Goal: Information Seeking & Learning: Find specific fact

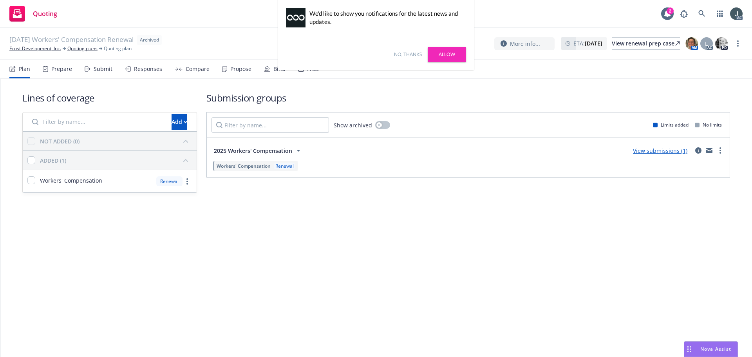
click at [440, 47] on div "No, thanks Allow" at bounding box center [376, 54] width 196 height 31
click at [443, 50] on link "Allow" at bounding box center [447, 54] width 38 height 15
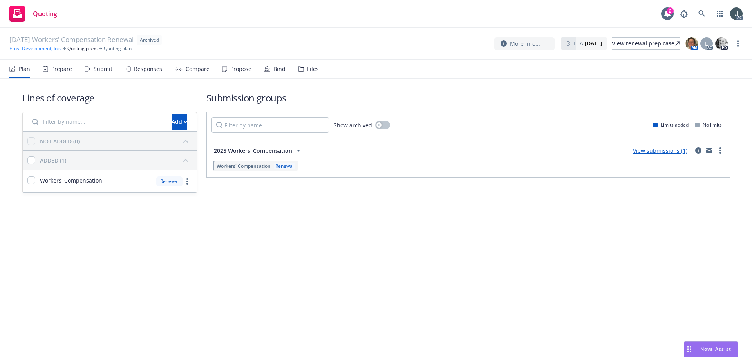
click at [45, 49] on link "Ernst Development, Inc." at bounding box center [35, 48] width 52 height 7
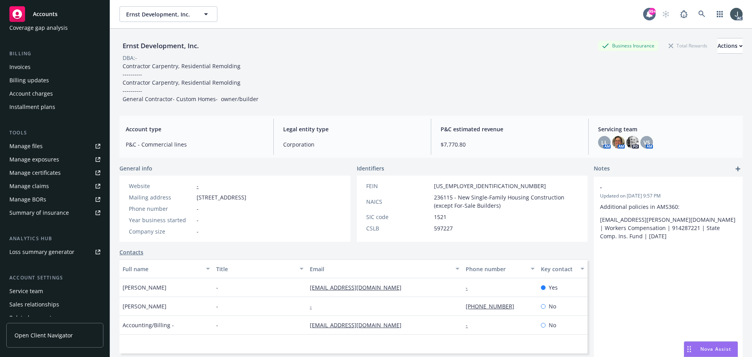
scroll to position [140, 0]
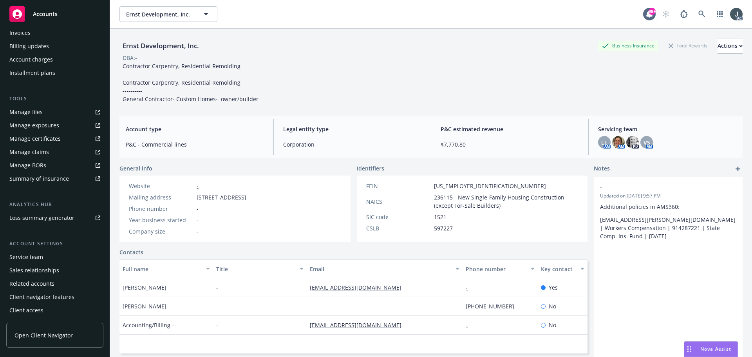
click at [45, 257] on div "Service team" at bounding box center [54, 257] width 91 height 13
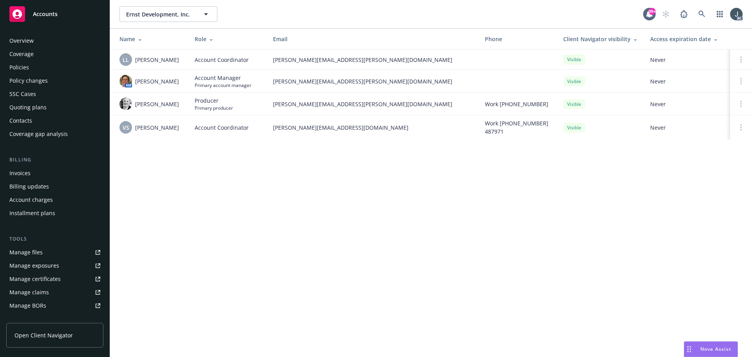
click at [32, 71] on div "Policies" at bounding box center [54, 67] width 91 height 13
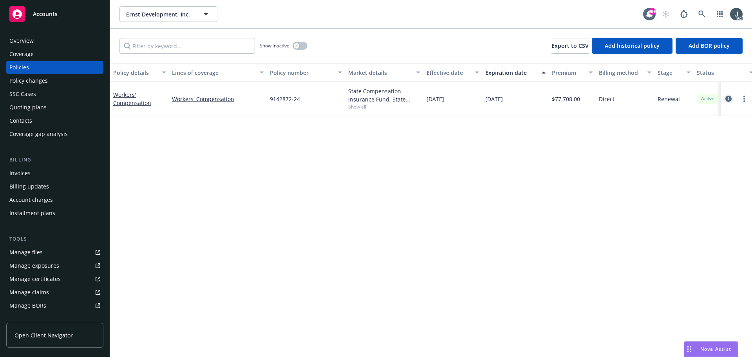
click at [727, 98] on icon "circleInformation" at bounding box center [729, 99] width 6 height 6
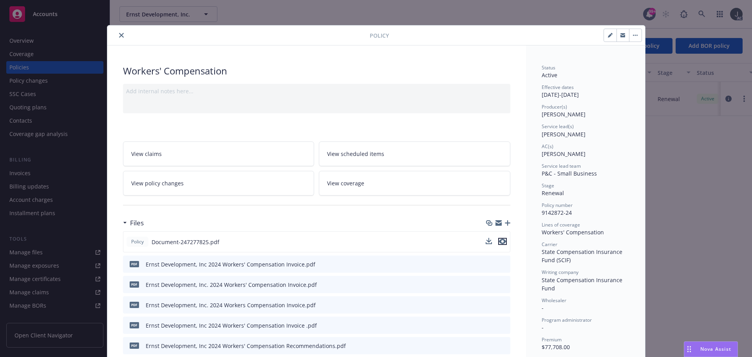
click at [499, 241] on icon "preview file" at bounding box center [502, 241] width 7 height 5
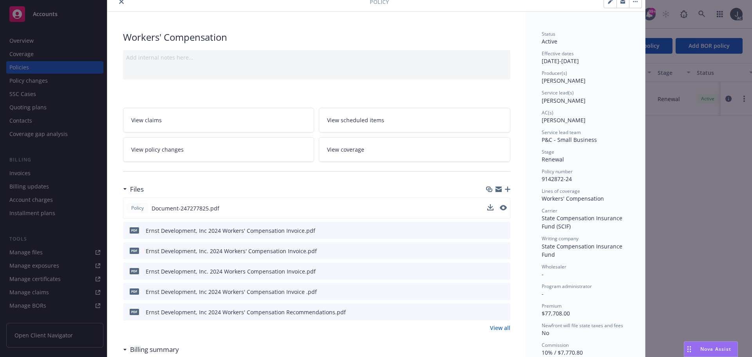
scroll to position [78, 0]
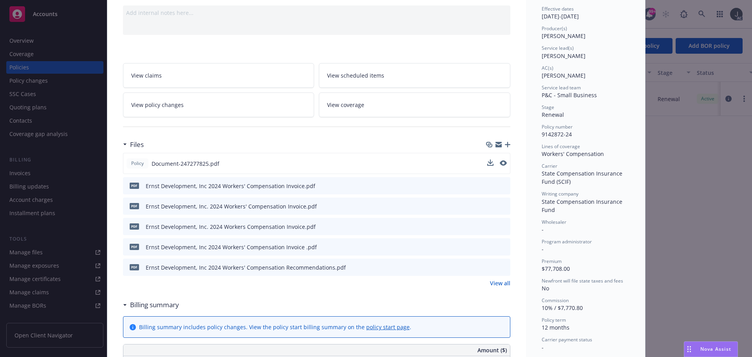
click at [491, 280] on link "View all" at bounding box center [500, 283] width 20 height 8
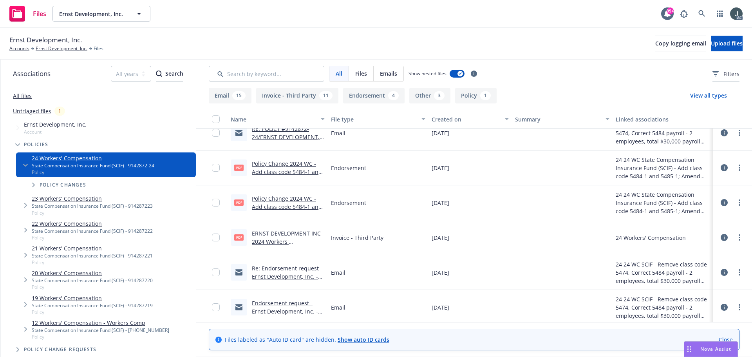
scroll to position [943, 0]
click at [283, 200] on link "Policy Change 2024 WC - Add class code 5484-1 and 5485-1; Amend THE INTERIM BIL…" at bounding box center [288, 221] width 73 height 49
click at [306, 176] on link "Policy Change 2024 WC - Add class code 5484-1 and 5485-1; Amend THE INTERIM BIL…" at bounding box center [288, 186] width 73 height 49
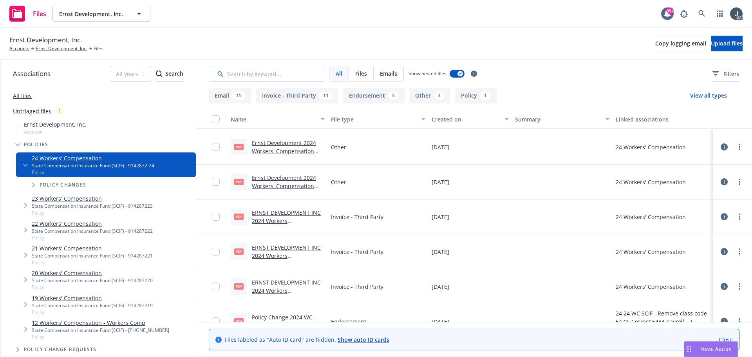
scroll to position [590, 0]
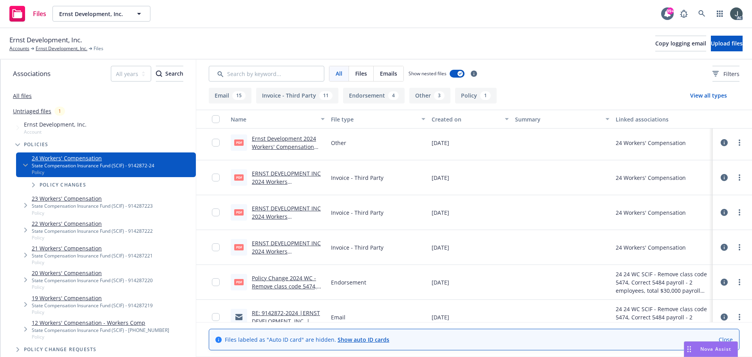
click at [301, 277] on link "Policy Change 2024 WC - Remove class code 5474, Correct 5484 payroll - 2 employ…" at bounding box center [284, 294] width 65 height 40
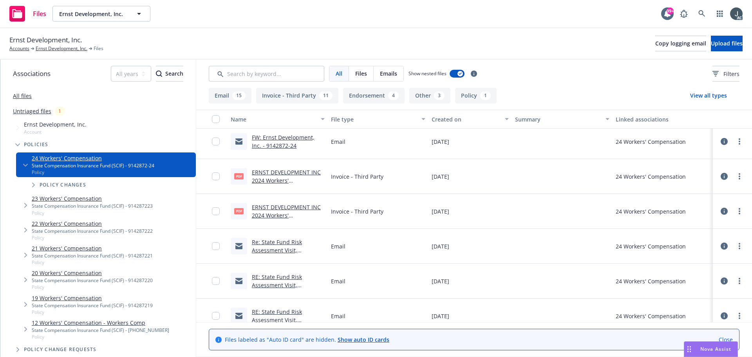
scroll to position [120, 0]
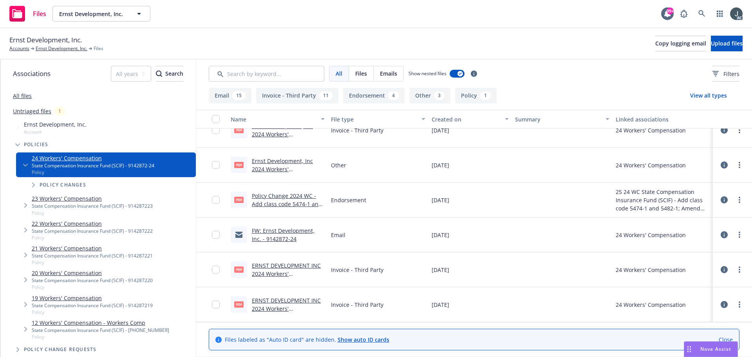
click at [287, 196] on link "Policy Change 2024 WC - Add class code 5474-1 and 5482-1; Amend THE INTERIM BIL…" at bounding box center [288, 216] width 73 height 49
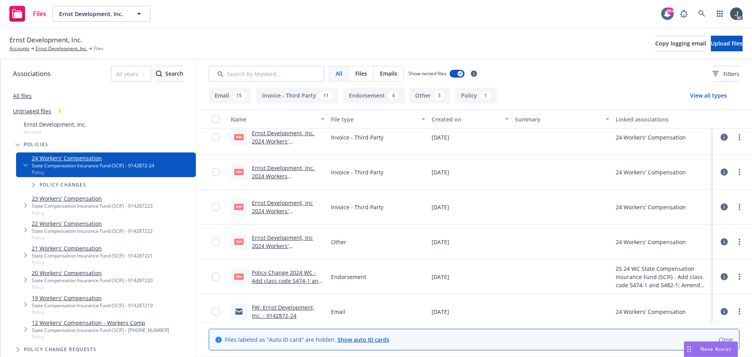
scroll to position [78, 0]
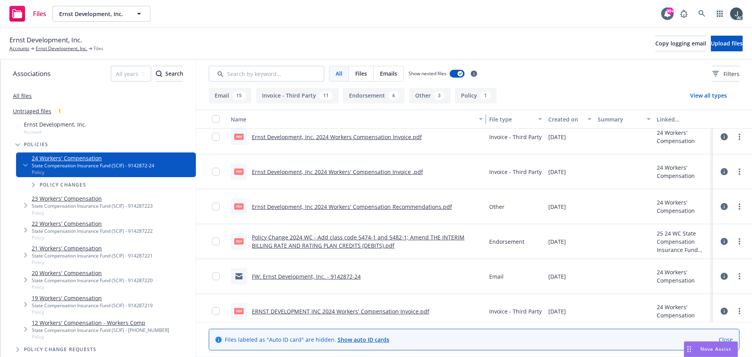
drag, startPoint x: 324, startPoint y: 123, endPoint x: 522, endPoint y: 127, distance: 198.3
click at [522, 127] on div "Name File type Created on Summary Linked associations" at bounding box center [474, 119] width 556 height 19
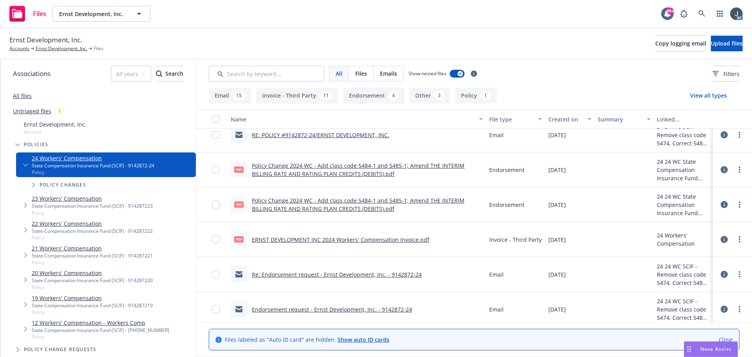
scroll to position [982, 0]
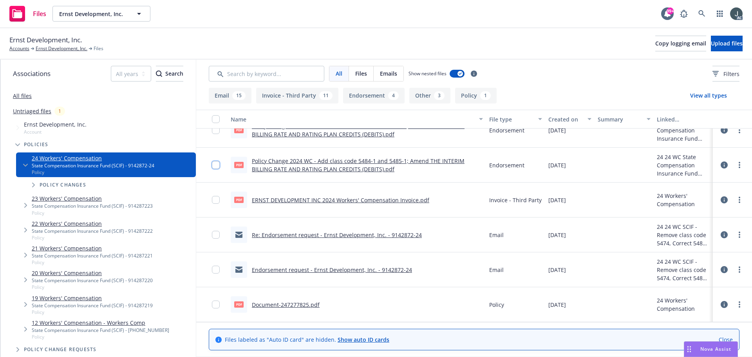
click at [213, 164] on input "checkbox" at bounding box center [216, 165] width 8 height 8
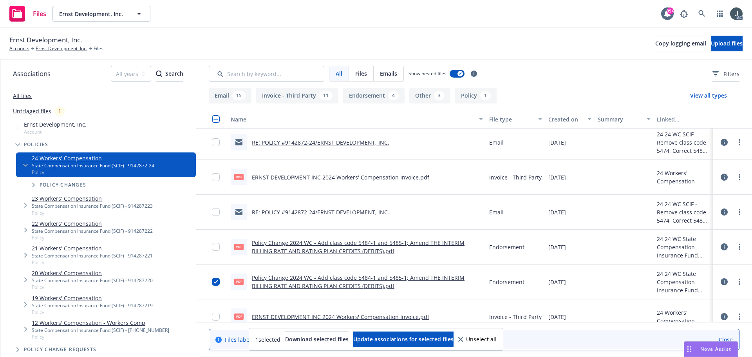
scroll to position [864, 0]
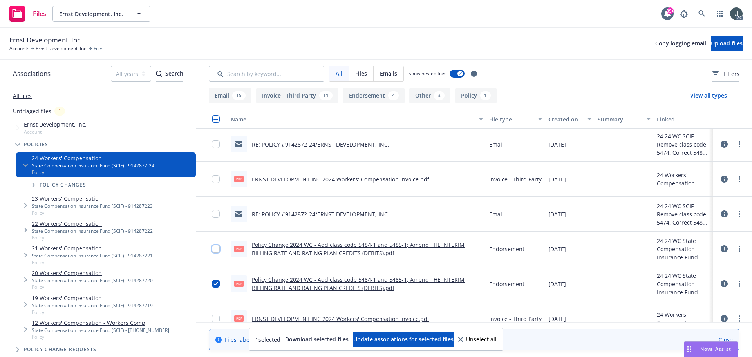
click at [214, 246] on input "checkbox" at bounding box center [216, 249] width 8 height 8
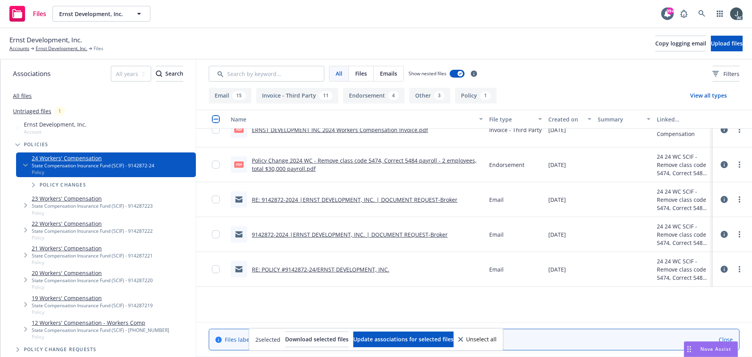
scroll to position [590, 0]
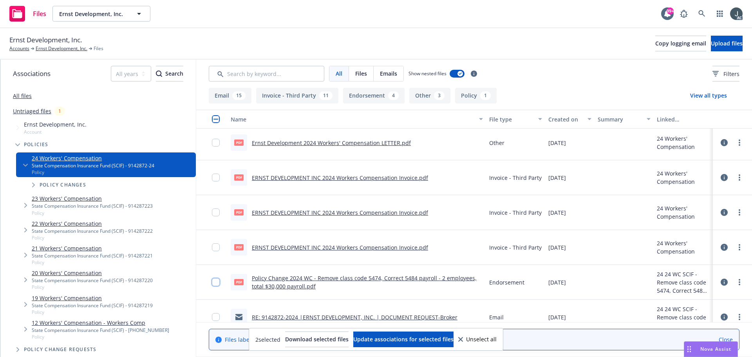
click at [212, 280] on input "checkbox" at bounding box center [216, 282] width 8 height 8
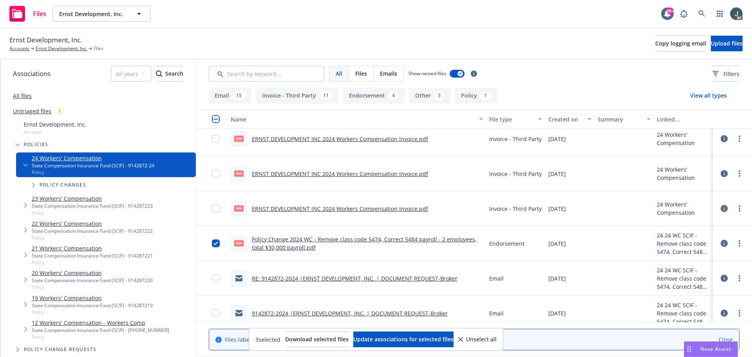
scroll to position [668, 0]
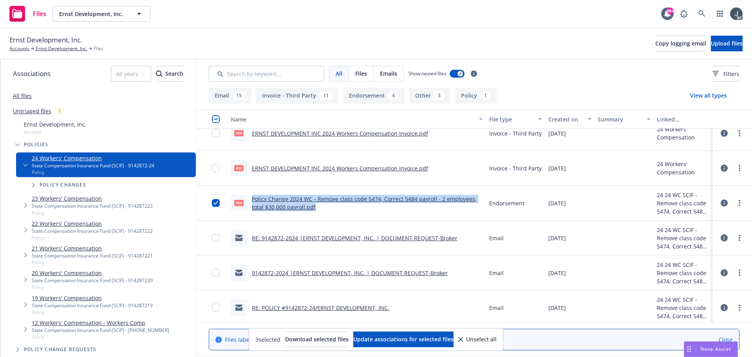
drag, startPoint x: 324, startPoint y: 209, endPoint x: 248, endPoint y: 194, distance: 77.5
click at [248, 194] on div "pdf Policy Change 2024 WC - Remove class code 5474, Correct 5484 payroll - 2 em…" at bounding box center [357, 203] width 259 height 35
click at [66, 48] on link "Ernst Development, Inc." at bounding box center [62, 48] width 52 height 7
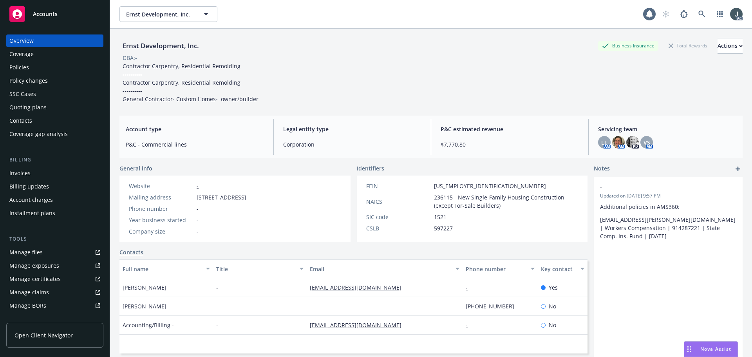
click at [34, 266] on div "Manage exposures" at bounding box center [34, 265] width 50 height 13
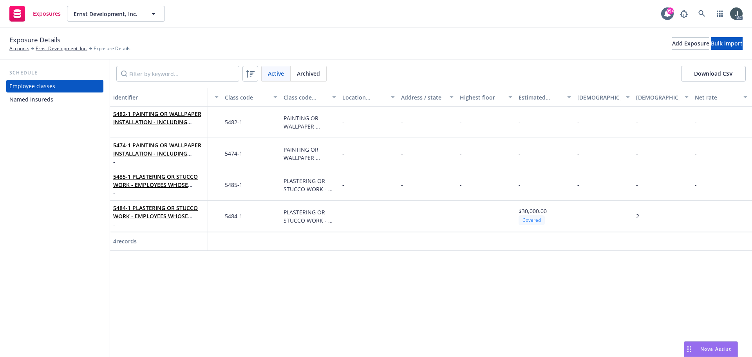
scroll to position [0, 102]
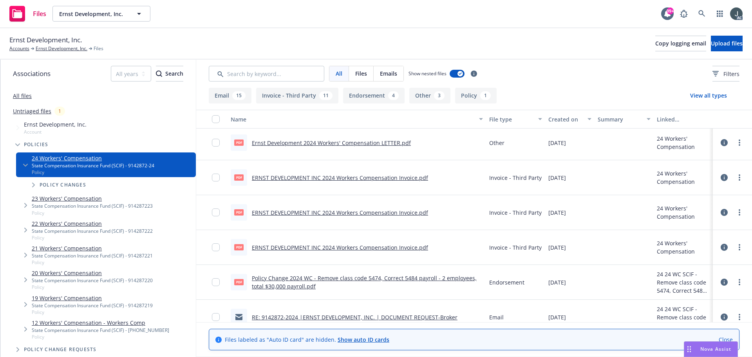
scroll to position [668, 0]
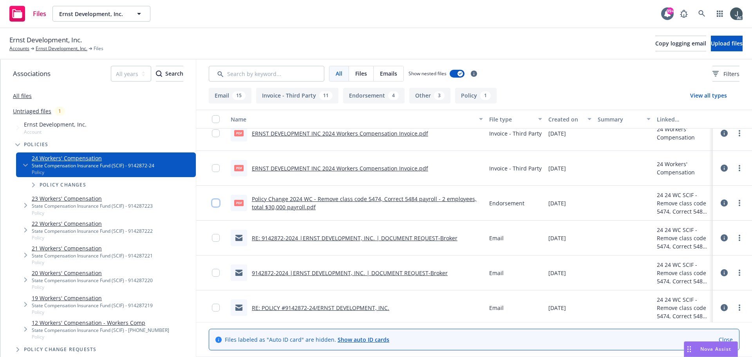
click at [212, 204] on input "checkbox" at bounding box center [216, 203] width 8 height 8
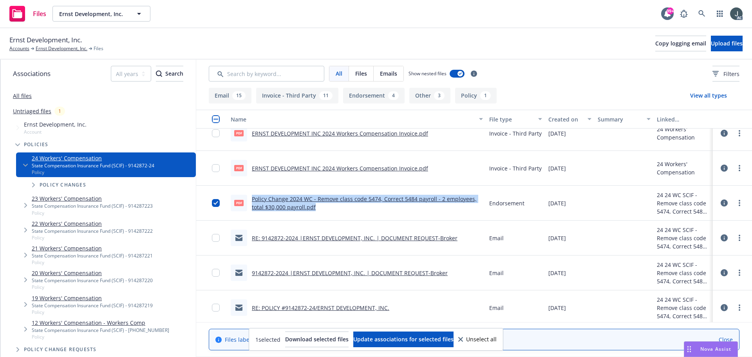
drag, startPoint x: 318, startPoint y: 208, endPoint x: 250, endPoint y: 197, distance: 68.4
click at [252, 197] on div "Policy Change 2024 WC - Remove class code 5474, Correct 5484 payroll - 2 employ…" at bounding box center [367, 203] width 231 height 16
click at [50, 50] on link "Ernst Development, Inc." at bounding box center [62, 48] width 52 height 7
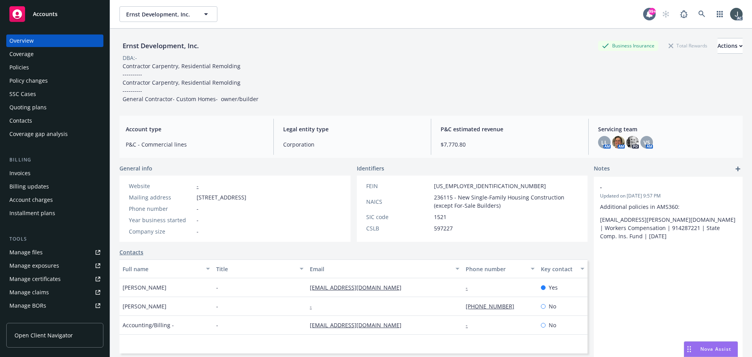
click at [27, 68] on div "Policies" at bounding box center [19, 67] width 20 height 13
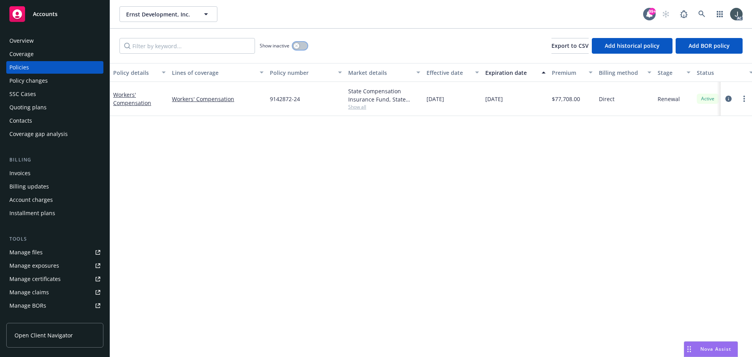
click at [300, 47] on button "button" at bounding box center [300, 46] width 15 height 8
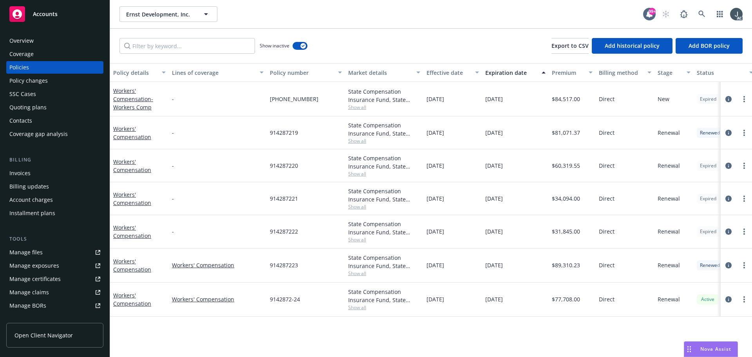
click at [361, 279] on div "State Compensation Insurance Fund, State Compensation Insurance Fund (SCIF) Sho…" at bounding box center [384, 265] width 78 height 34
click at [360, 277] on span "Show all" at bounding box center [384, 273] width 72 height 7
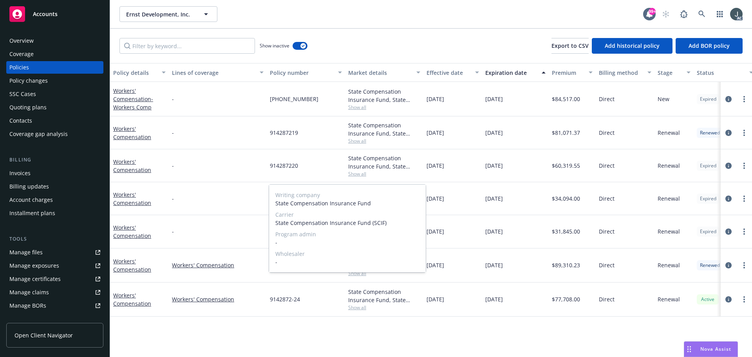
click at [360, 277] on span "Show all" at bounding box center [384, 273] width 72 height 7
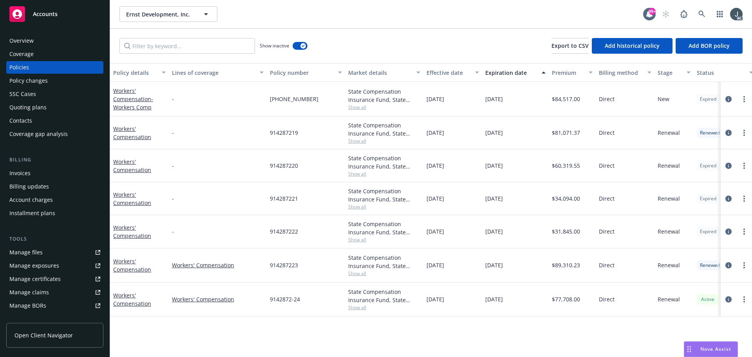
click at [361, 310] on span "Show all" at bounding box center [384, 307] width 72 height 7
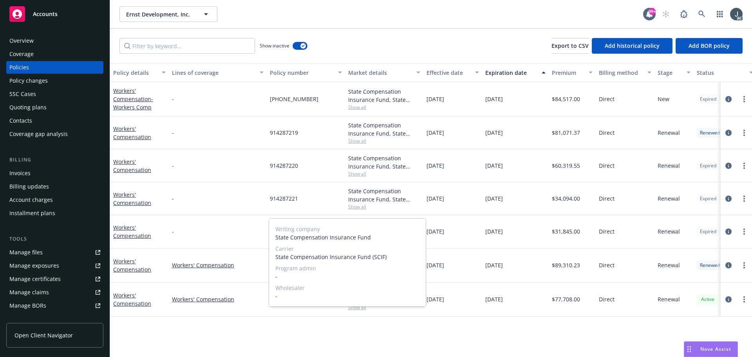
click at [361, 310] on span "Show all" at bounding box center [384, 307] width 72 height 7
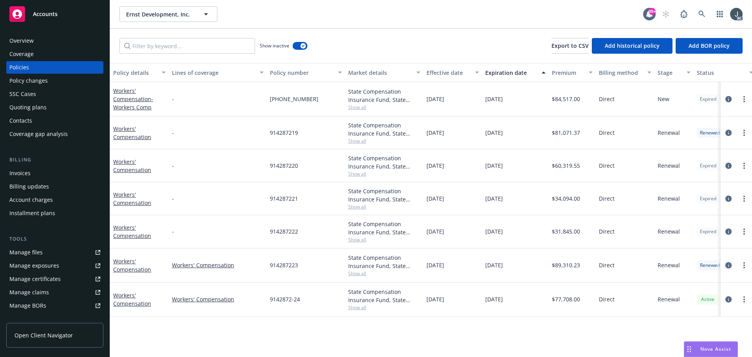
click at [731, 266] on icon "circleInformation" at bounding box center [729, 265] width 6 height 6
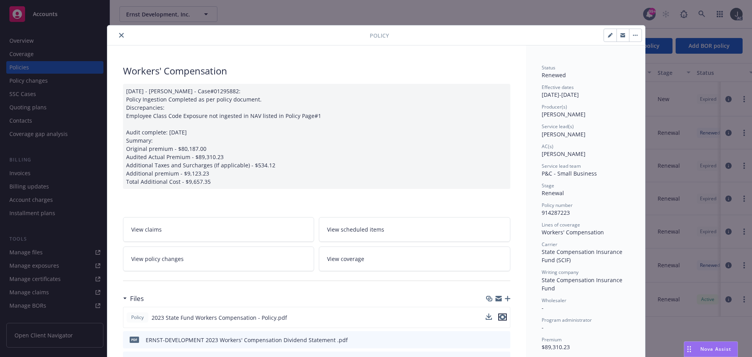
click at [500, 316] on icon "preview file" at bounding box center [502, 316] width 7 height 5
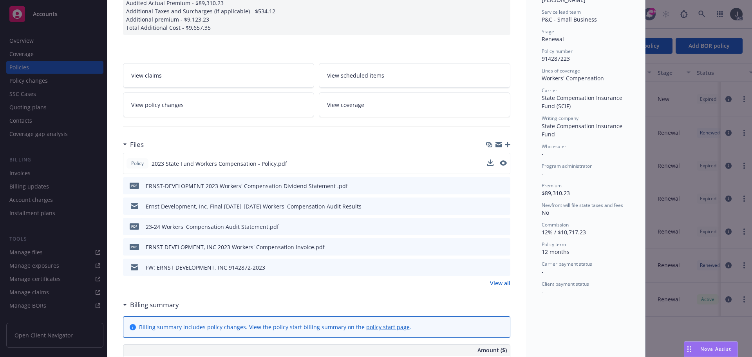
scroll to position [157, 0]
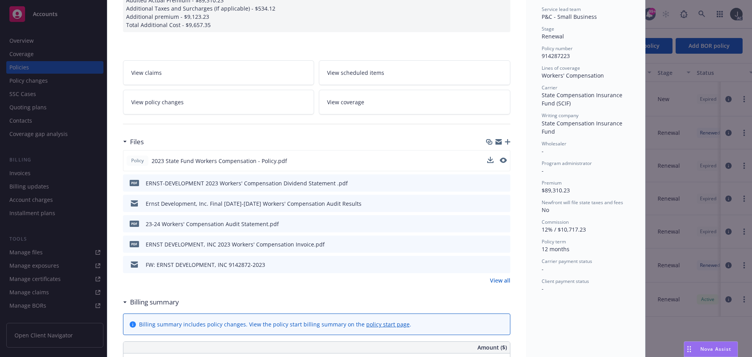
click at [490, 274] on div "Policy 2023 State Fund Workers Compensation - Policy.pdf pdf ERNST-DEVELOPMENT …" at bounding box center [317, 217] width 388 height 134
click at [491, 278] on link "View all" at bounding box center [500, 280] width 20 height 8
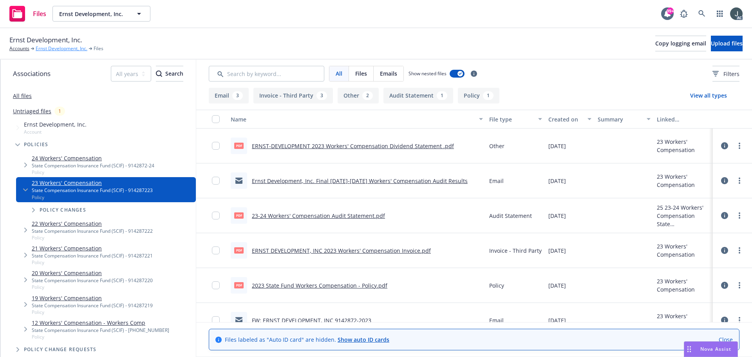
click at [61, 49] on link "Ernst Development, Inc." at bounding box center [62, 48] width 52 height 7
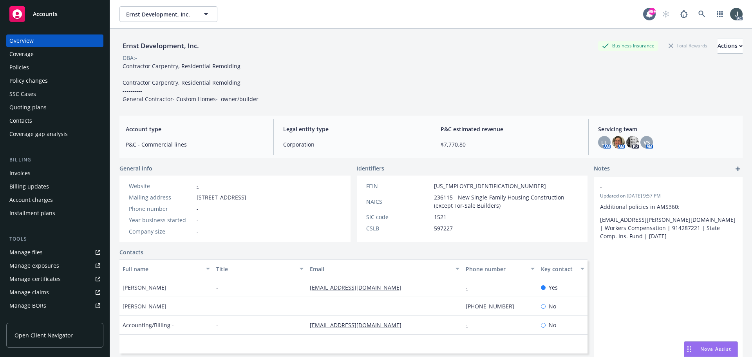
click at [445, 197] on span "236115 - New Single-Family Housing Construction (except For-Sale Builders)" at bounding box center [506, 201] width 145 height 16
click at [444, 190] on div "FEIN 94-3118152 NAICS 236115 - New Single-Family Housing Construction (except F…" at bounding box center [472, 207] width 219 height 51
click at [442, 187] on span "94-3118152" at bounding box center [490, 186] width 112 height 8
click at [13, 62] on div "Policies" at bounding box center [19, 67] width 20 height 13
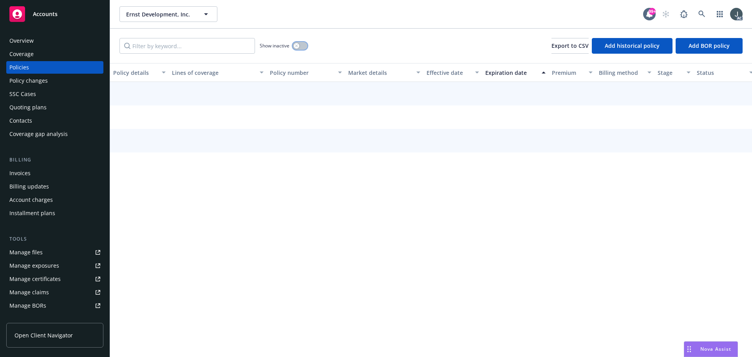
click at [295, 45] on icon "button" at bounding box center [296, 45] width 3 height 3
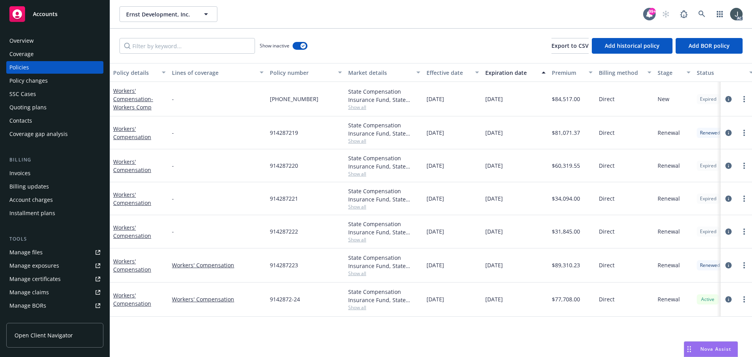
click at [356, 173] on span "Show all" at bounding box center [384, 173] width 72 height 7
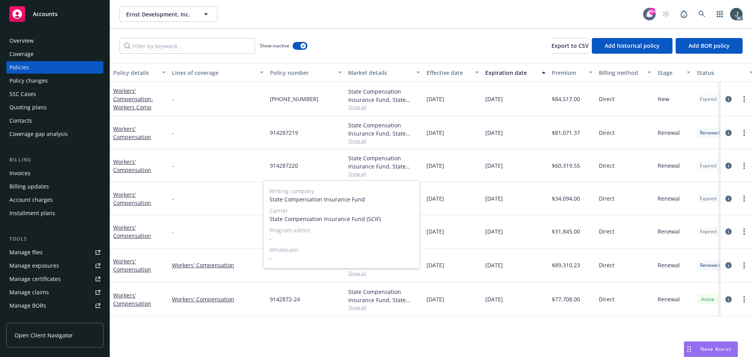
click at [356, 173] on span "Show all" at bounding box center [384, 173] width 72 height 7
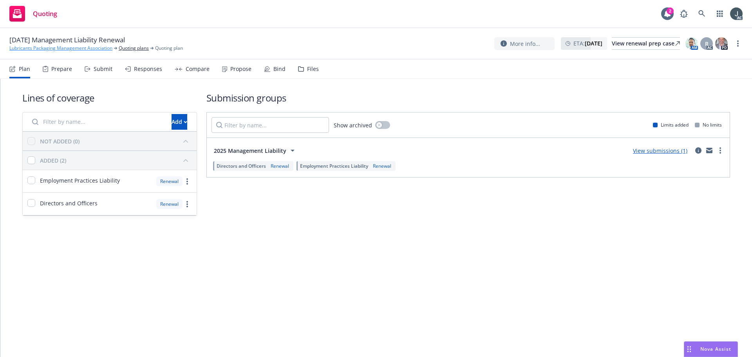
click at [46, 48] on link "Lubricants Packaging Management Association" at bounding box center [60, 48] width 103 height 7
click at [63, 75] on div "Prepare" at bounding box center [57, 69] width 29 height 19
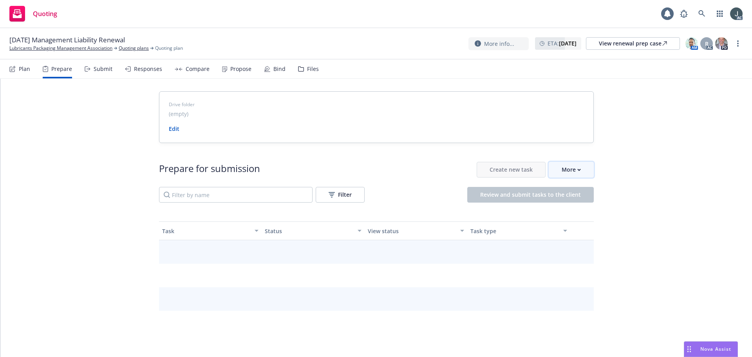
click at [551, 170] on button "More" at bounding box center [571, 170] width 45 height 16
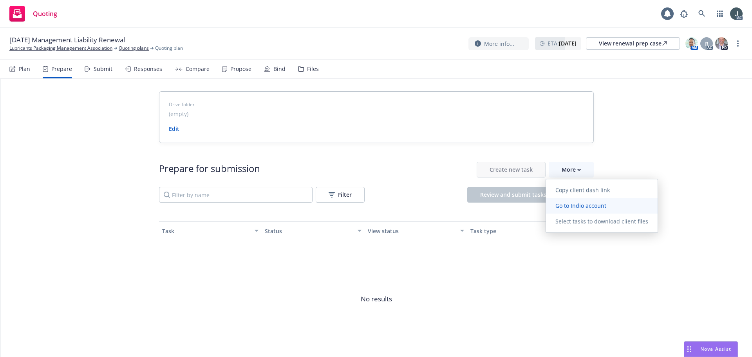
click at [557, 202] on span "Go to Indio account" at bounding box center [581, 205] width 70 height 7
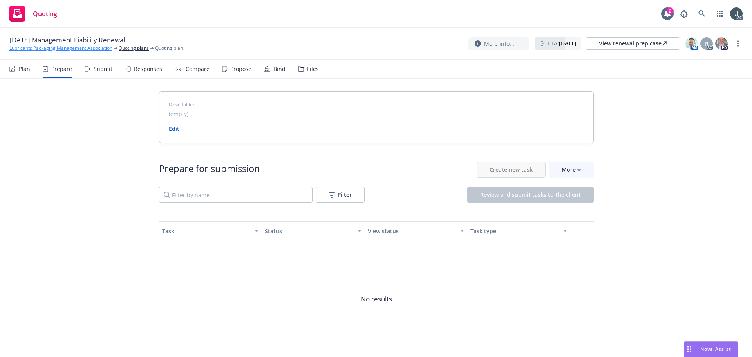
click at [55, 51] on link "Lubricants Packaging Management Association" at bounding box center [60, 48] width 103 height 7
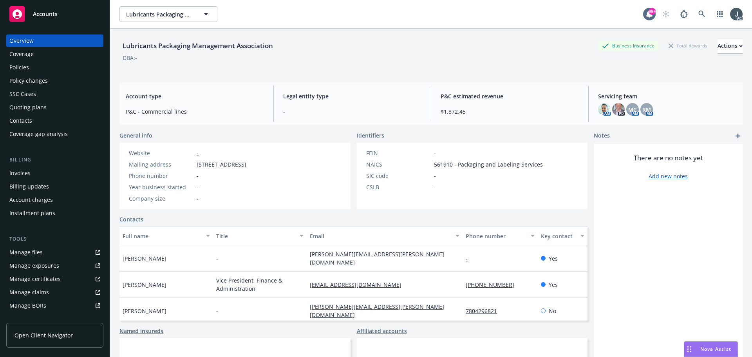
click at [26, 67] on div "Policies" at bounding box center [19, 67] width 20 height 13
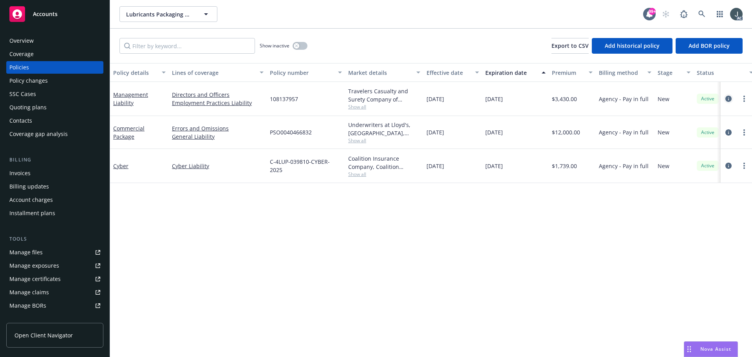
click at [728, 98] on icon "circleInformation" at bounding box center [729, 99] width 6 height 6
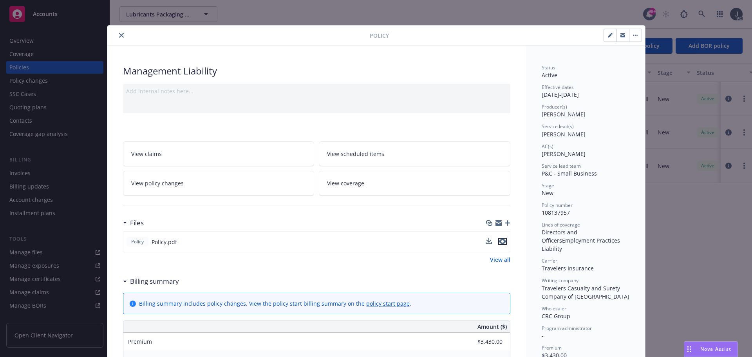
click at [500, 241] on icon "preview file" at bounding box center [502, 241] width 7 height 5
click at [119, 35] on icon "close" at bounding box center [121, 35] width 5 height 5
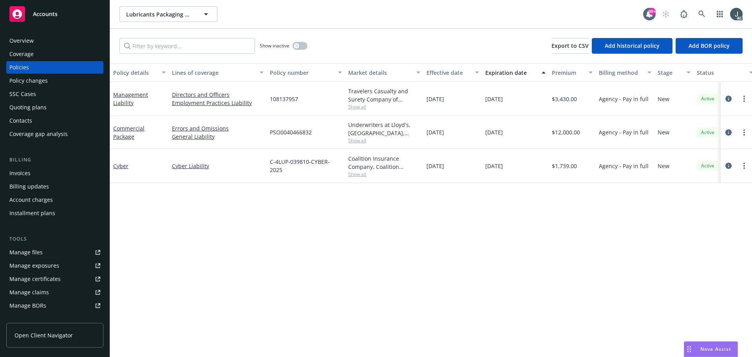
click at [728, 132] on icon "circleInformation" at bounding box center [729, 132] width 6 height 6
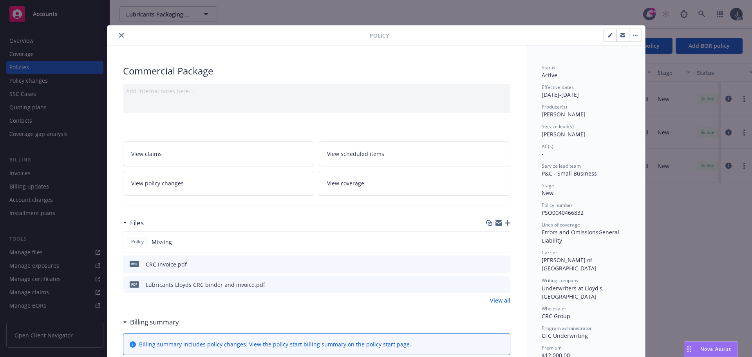
click at [496, 297] on link "View all" at bounding box center [500, 300] width 20 height 8
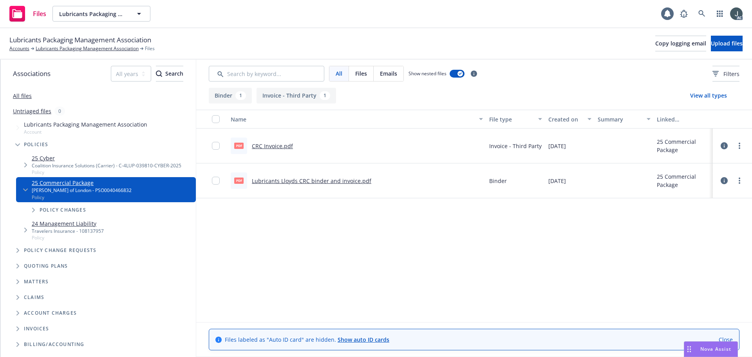
click at [283, 182] on link "Lubricants Lloyds CRC binder and invoice.pdf" at bounding box center [312, 180] width 120 height 7
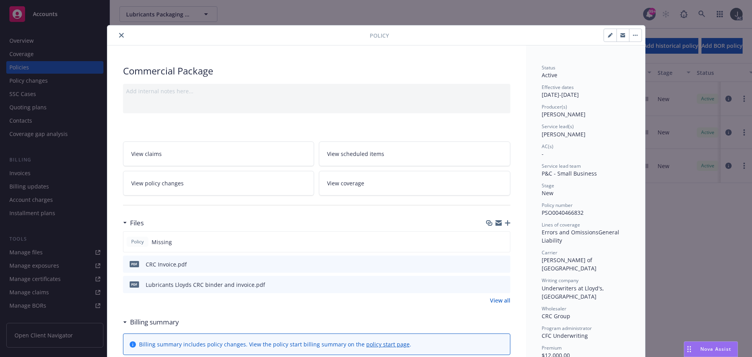
click at [123, 33] on div at bounding box center [240, 35] width 259 height 9
click at [119, 34] on icon "close" at bounding box center [121, 35] width 5 height 5
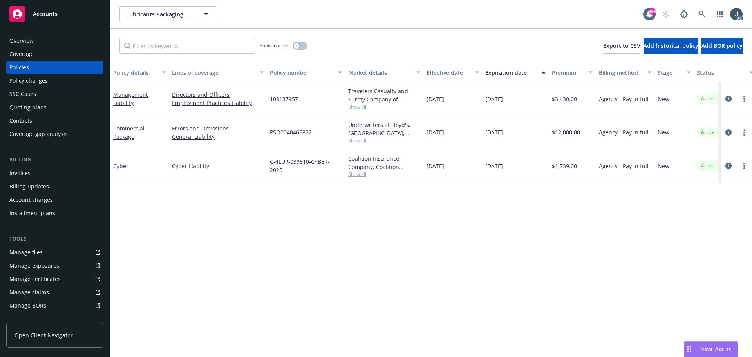
click at [725, 167] on link "circleInformation" at bounding box center [728, 165] width 9 height 9
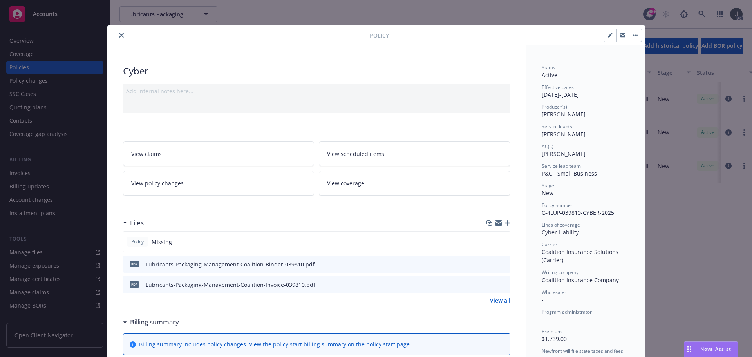
click at [497, 299] on link "View all" at bounding box center [500, 300] width 20 height 8
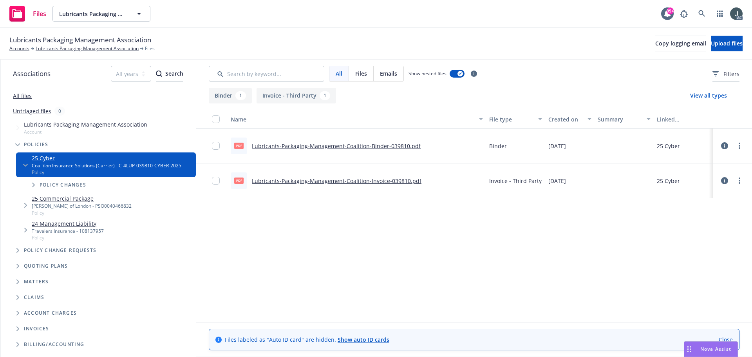
click at [304, 142] on link "Lubricants-Packaging-Management-Coalition-Binder-039810.pdf" at bounding box center [336, 145] width 169 height 7
click at [50, 50] on link "Lubricants Packaging Management Association" at bounding box center [87, 48] width 103 height 7
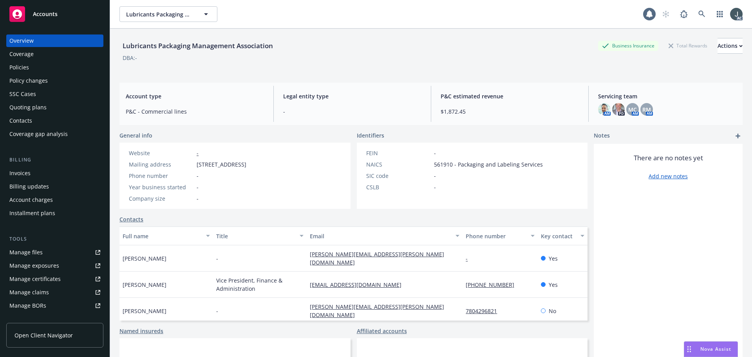
click at [17, 67] on div "Policies" at bounding box center [19, 67] width 20 height 13
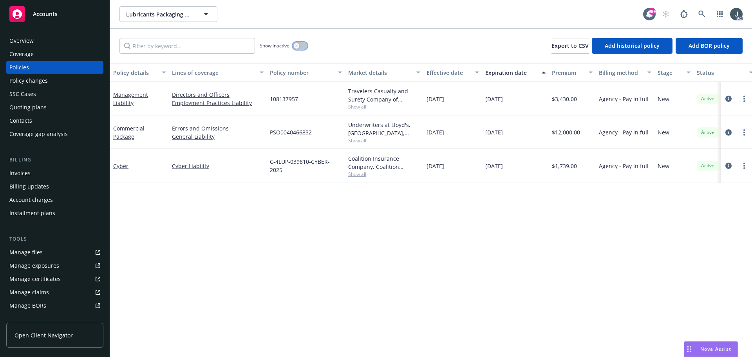
click at [301, 44] on button "button" at bounding box center [300, 46] width 15 height 8
click at [36, 44] on div "Overview" at bounding box center [54, 40] width 91 height 13
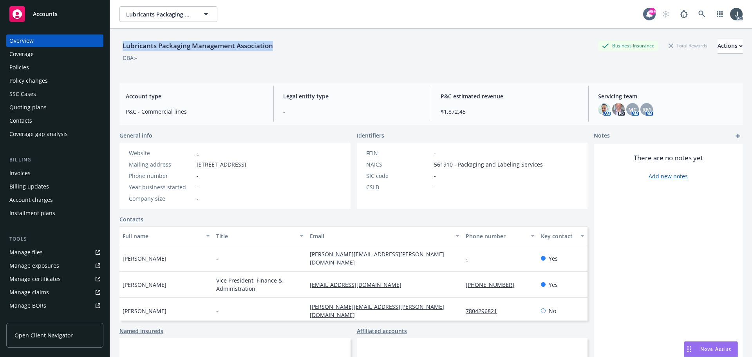
drag, startPoint x: 123, startPoint y: 46, endPoint x: 309, endPoint y: 52, distance: 185.8
click at [309, 52] on div "Lubricants Packaging Management Association Business Insurance Total Rewards Ac…" at bounding box center [432, 46] width 624 height 16
copy div "Lubricants Packaging Management Association"
drag, startPoint x: 197, startPoint y: 163, endPoint x: 268, endPoint y: 166, distance: 71.8
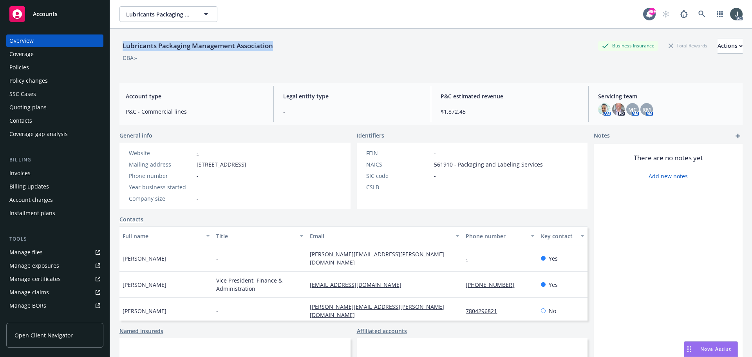
click at [247, 166] on span "[STREET_ADDRESS]" at bounding box center [222, 164] width 50 height 8
copy span "[STREET_ADDRESS]"
drag, startPoint x: 127, startPoint y: 47, endPoint x: 310, endPoint y: 48, distance: 183.4
click at [310, 48] on div "Lubricants Packaging Management Association Business Insurance Total Rewards Ac…" at bounding box center [432, 46] width 624 height 16
copy div "Lubricants Packaging Management Association"
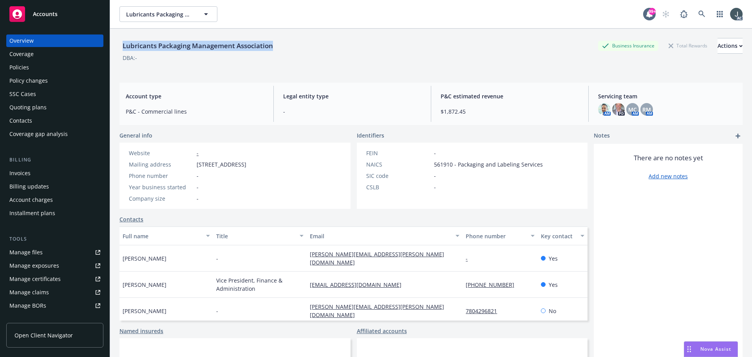
click at [33, 62] on div "Policies" at bounding box center [54, 67] width 91 height 13
